Goal: Task Accomplishment & Management: Manage account settings

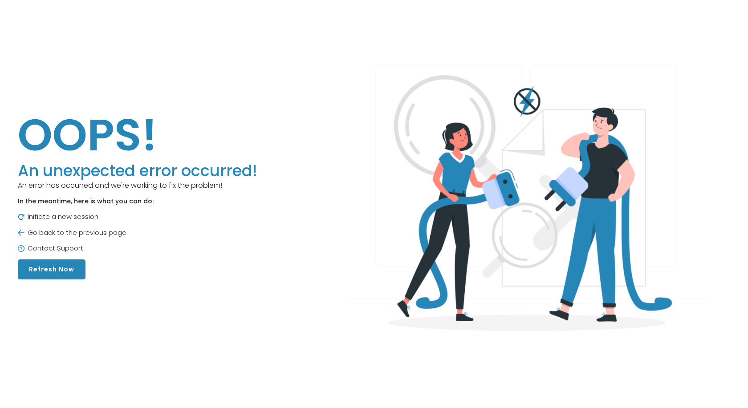
click at [72, 271] on button "Refresh Now" at bounding box center [52, 270] width 68 height 20
